Goal: Transaction & Acquisition: Obtain resource

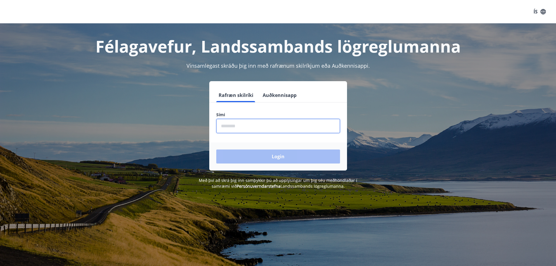
click at [278, 122] on input "phone" at bounding box center [278, 126] width 124 height 14
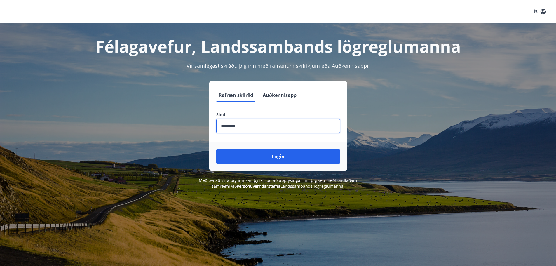
type input "********"
click at [216, 150] on button "Login" at bounding box center [278, 157] width 124 height 14
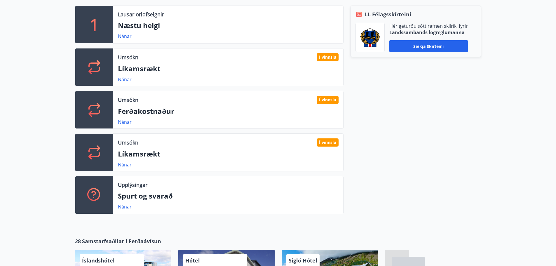
scroll to position [204, 0]
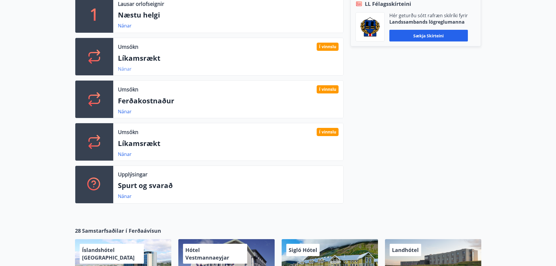
click at [126, 70] on link "Nánar" at bounding box center [125, 69] width 14 height 6
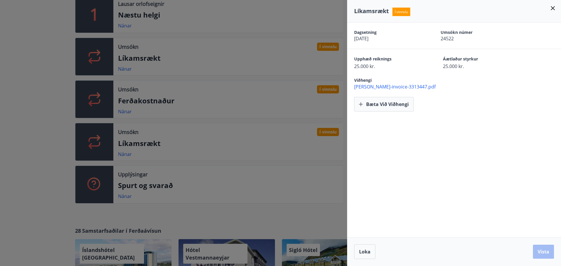
click at [396, 86] on span "abler-invoice-3313447.pdf" at bounding box center [457, 87] width 207 height 6
click at [551, 6] on icon at bounding box center [552, 8] width 7 height 7
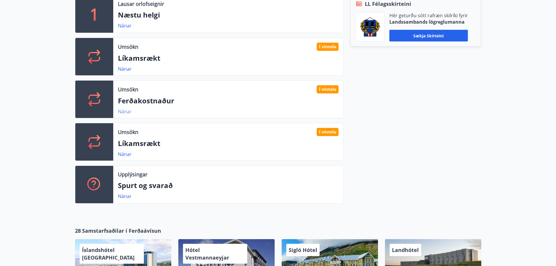
click at [125, 109] on link "Nánar" at bounding box center [125, 111] width 14 height 6
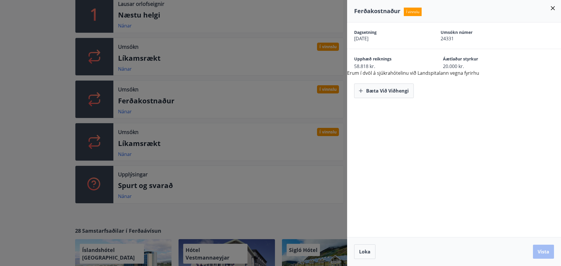
click at [261, 104] on div at bounding box center [280, 133] width 561 height 266
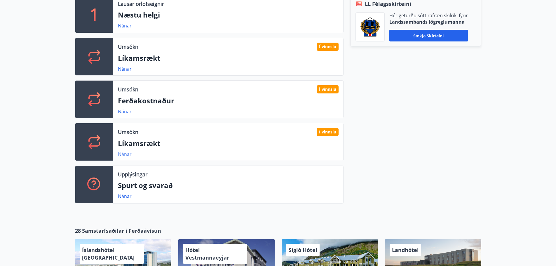
click at [127, 154] on link "Nánar" at bounding box center [125, 154] width 14 height 6
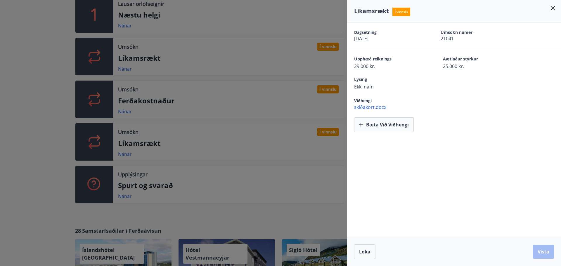
click at [373, 106] on span "skíðakort.docx" at bounding box center [457, 107] width 207 height 6
click at [553, 9] on icon at bounding box center [553, 8] width 4 height 4
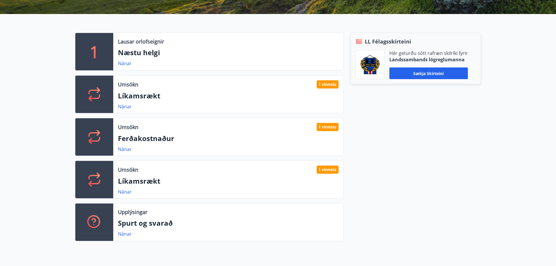
scroll to position [146, 0]
